Goal: Check status: Check status

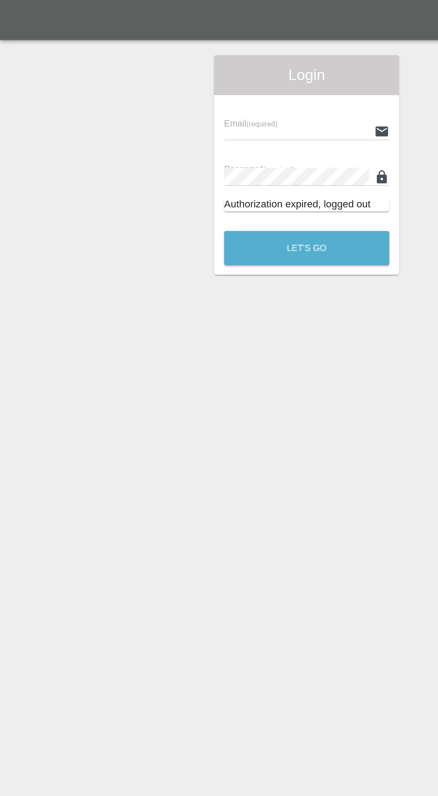
click at [226, 91] on input "text" at bounding box center [212, 93] width 104 height 13
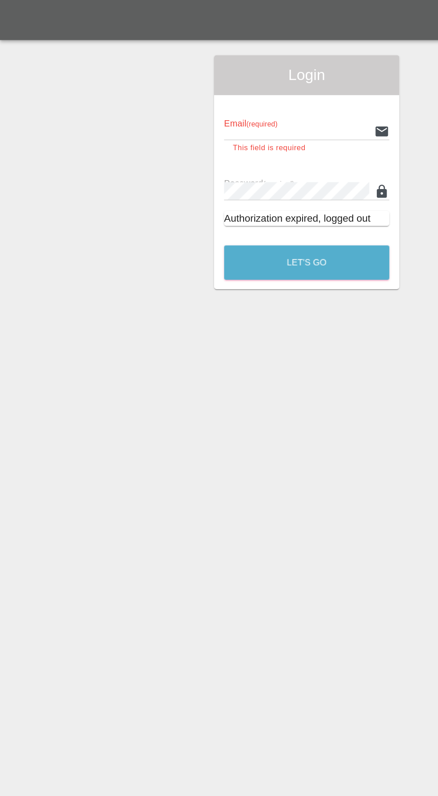
type input "[EMAIL_ADDRESS][DOMAIN_NAME]"
click at [160, 175] on button "Let's Go" at bounding box center [219, 187] width 118 height 25
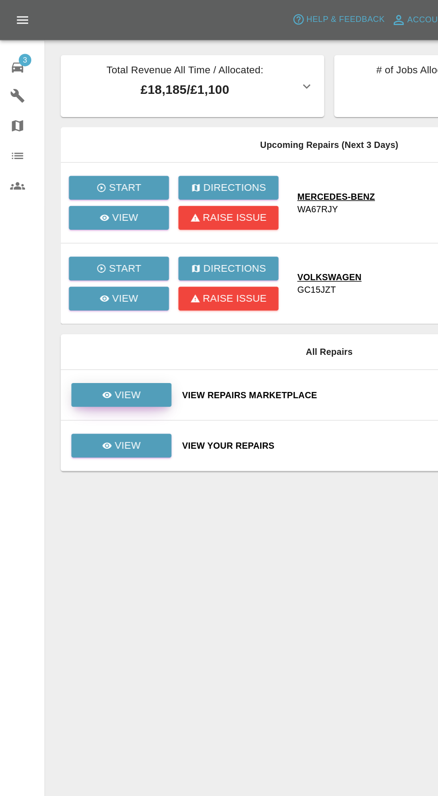
click at [86, 284] on p "View" at bounding box center [91, 282] width 19 height 11
click at [106, 323] on link "View" at bounding box center [87, 318] width 72 height 17
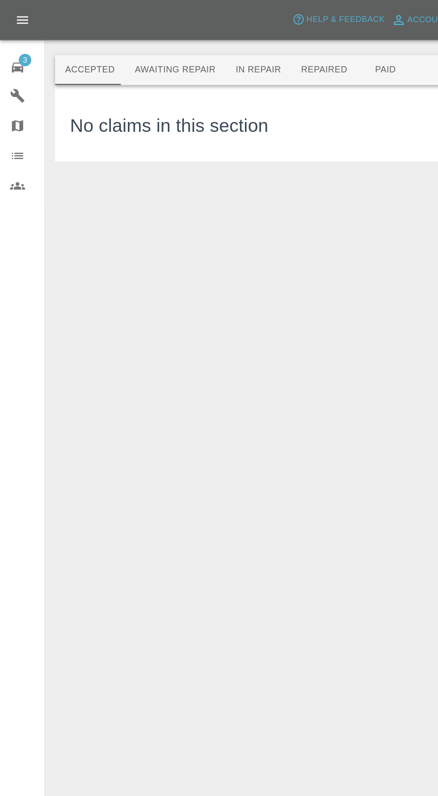
click at [122, 52] on button "Awaiting Repair" at bounding box center [125, 49] width 72 height 21
